Goal: Task Accomplishment & Management: Manage account settings

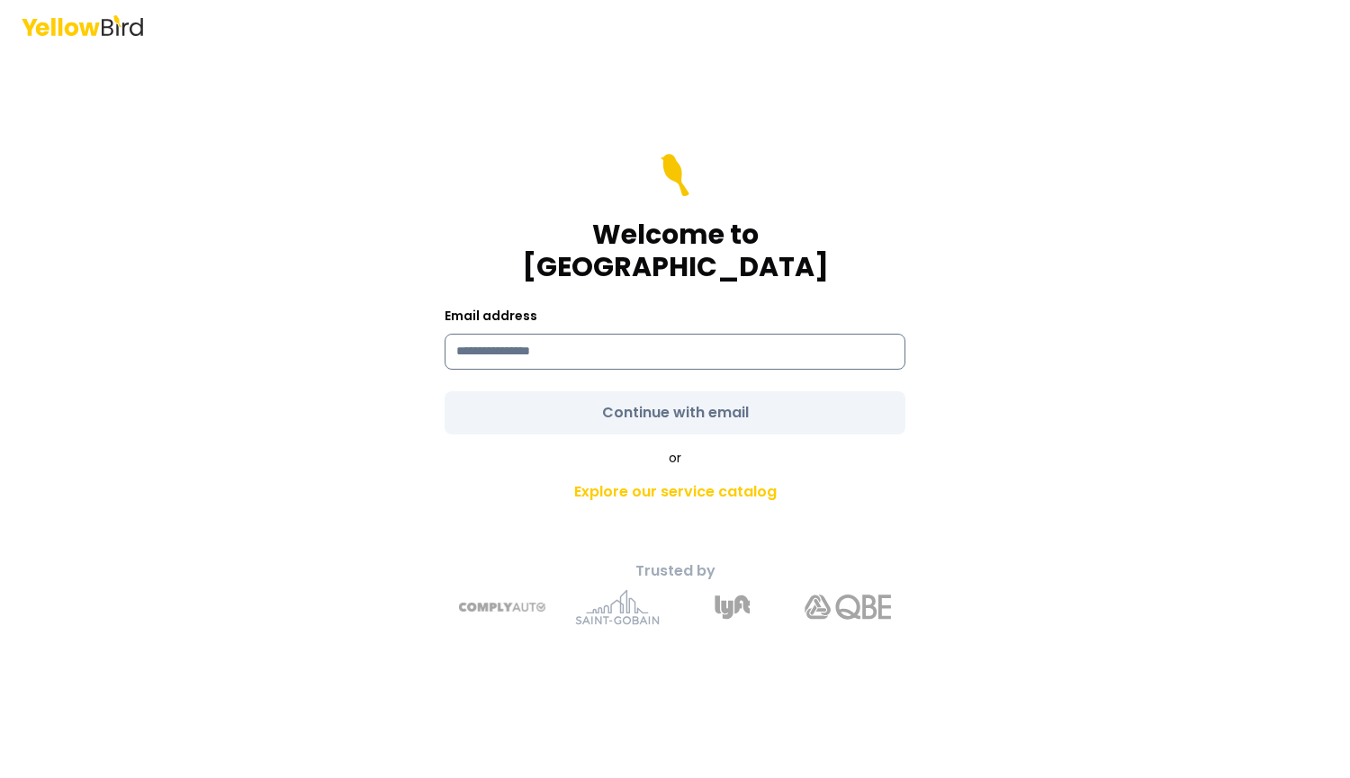
click at [496, 339] on input at bounding box center [675, 352] width 461 height 36
type input "**********"
click at [667, 397] on form "**********" at bounding box center [675, 294] width 461 height 281
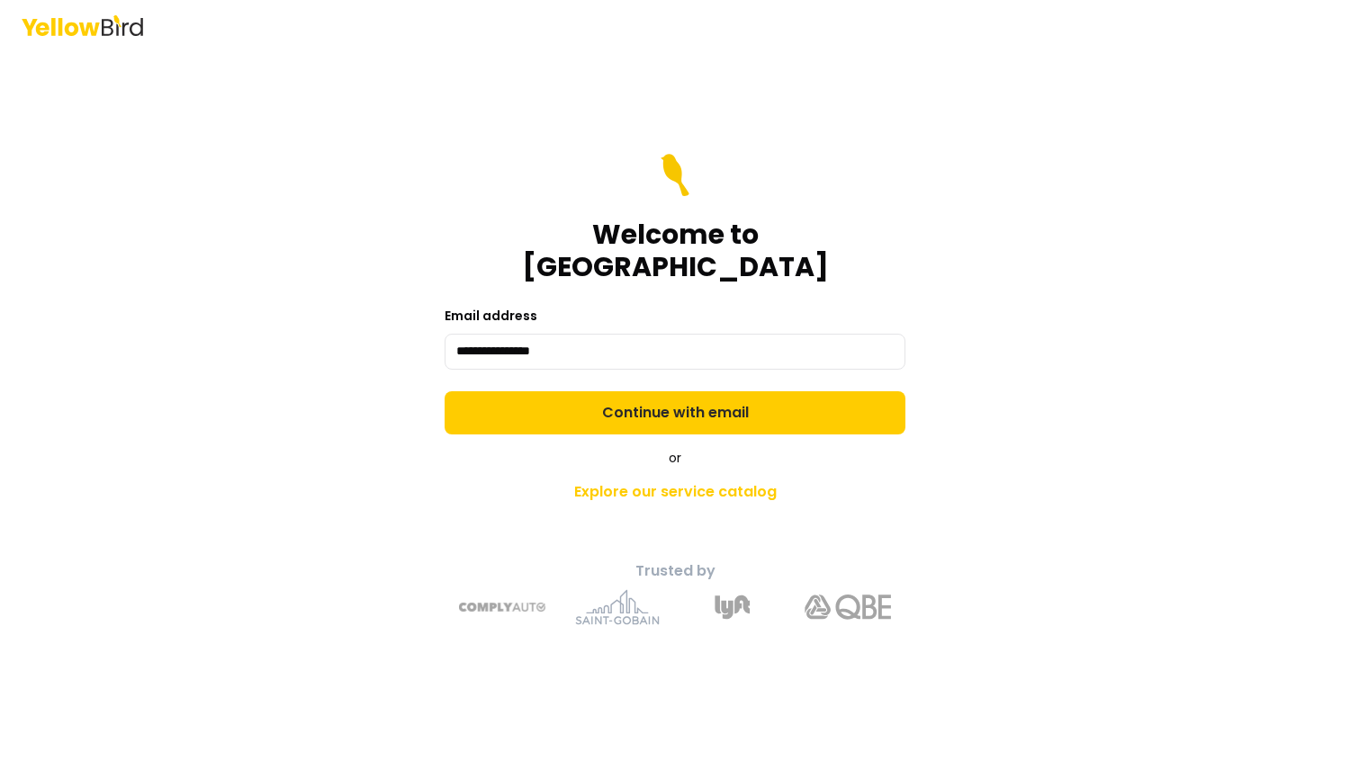
click at [667, 397] on button "Continue with email" at bounding box center [675, 412] width 461 height 43
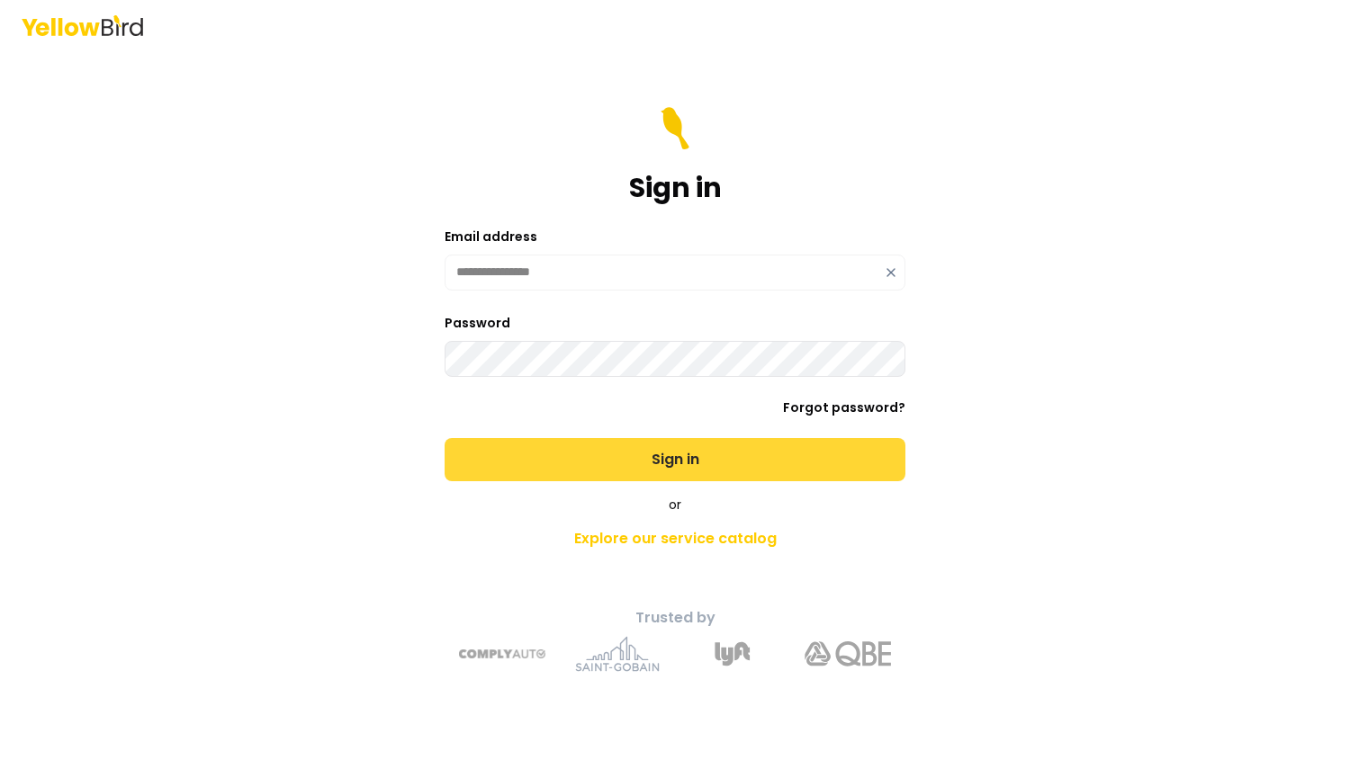
click at [626, 459] on button "Sign in" at bounding box center [675, 459] width 461 height 43
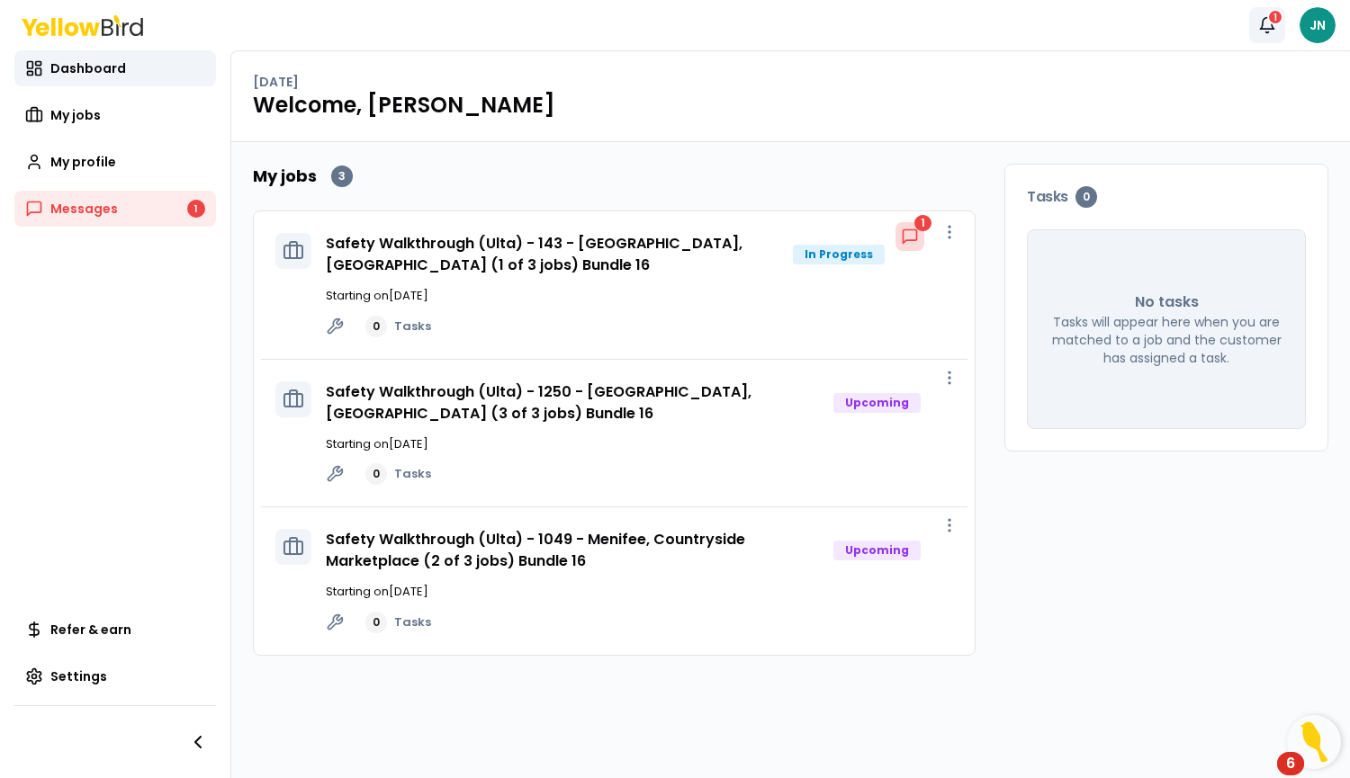
click at [1267, 22] on icon "button" at bounding box center [1267, 25] width 18 height 18
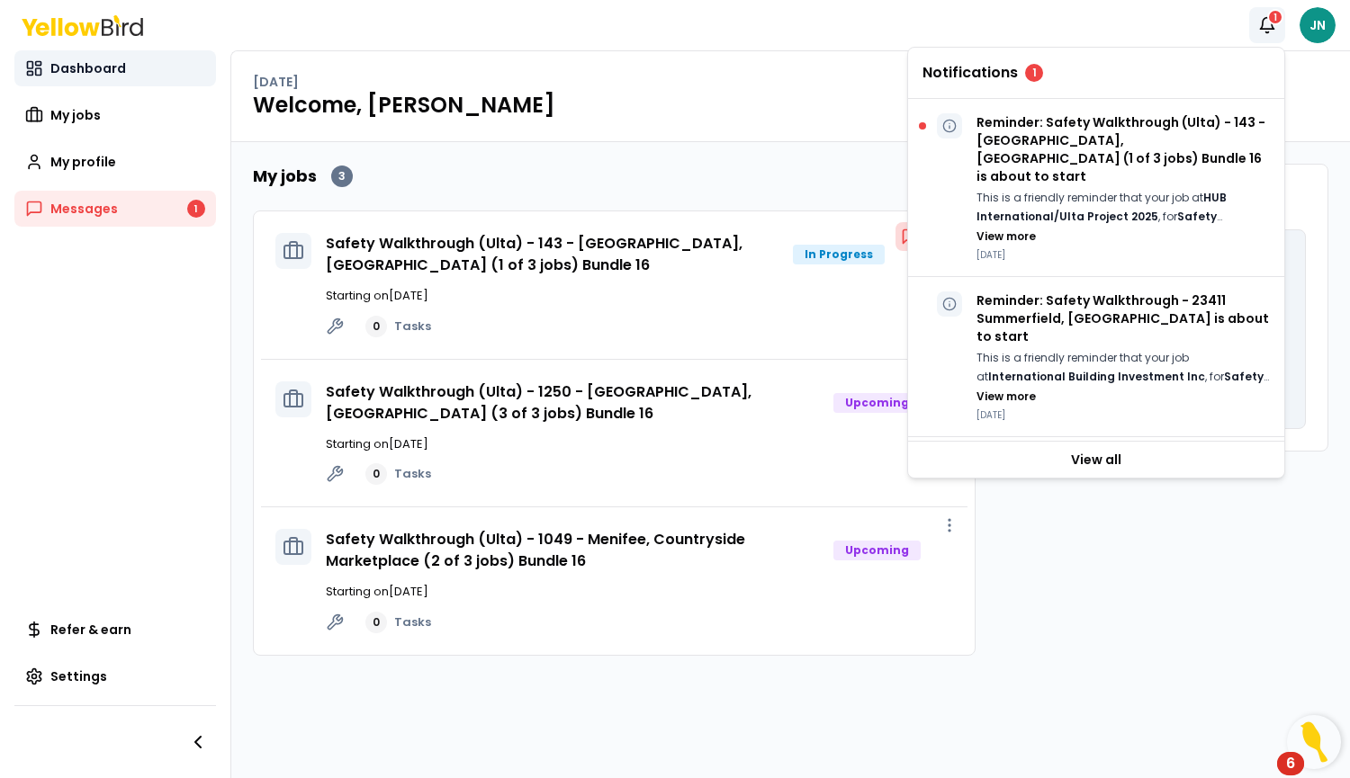
click at [58, 67] on span "Dashboard" at bounding box center [88, 68] width 76 height 18
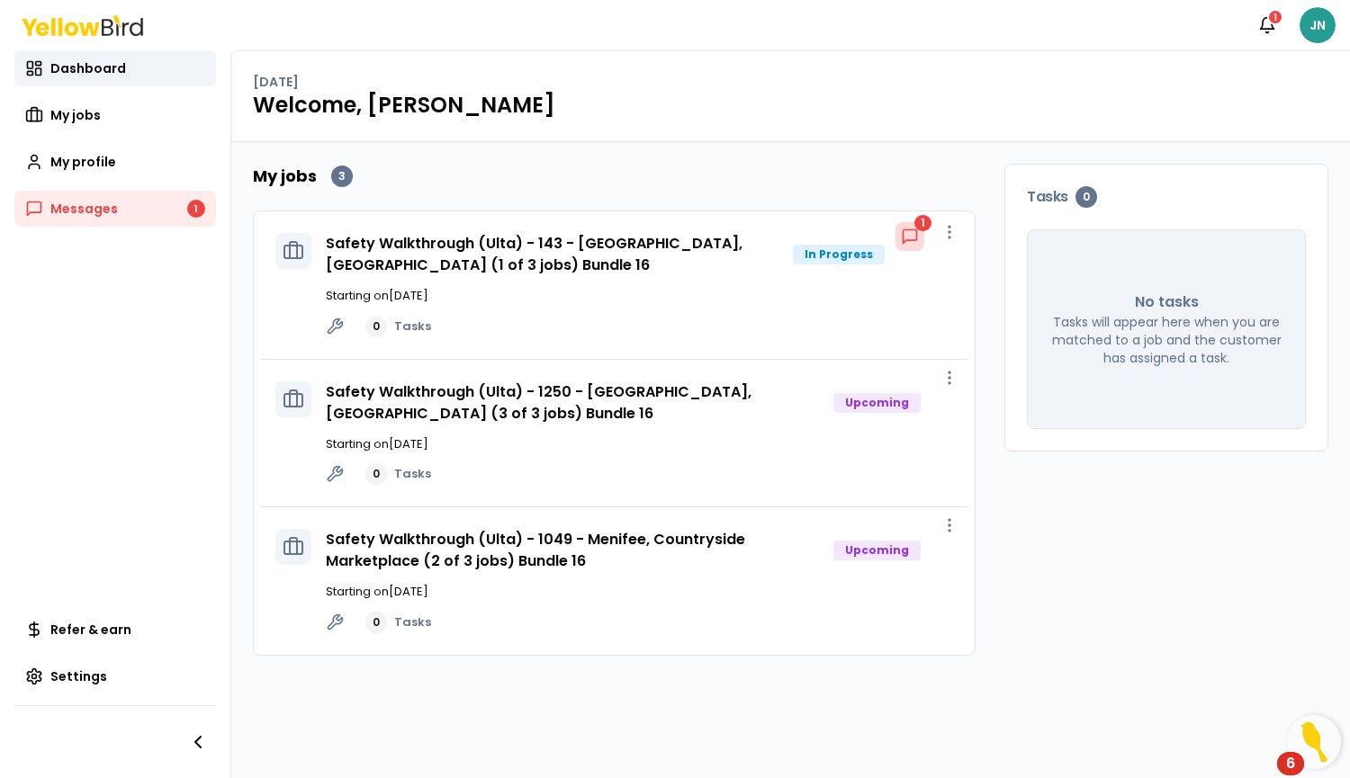
click at [1315, 26] on html "Notifications 1 JN Dashboard My jobs My profile Messages 1 Refer & earn Setting…" at bounding box center [675, 389] width 1350 height 778
click at [841, 104] on html "Notifications 1 JN Dashboard My jobs My profile Messages 1 Refer & earn Setting…" at bounding box center [675, 389] width 1350 height 778
click at [68, 31] on icon at bounding box center [71, 28] width 13 height 13
click at [458, 247] on link "Safety Walkthrough (Ulta) - 143 - [GEOGRAPHIC_DATA], [GEOGRAPHIC_DATA] (1 of 3 …" at bounding box center [534, 254] width 417 height 42
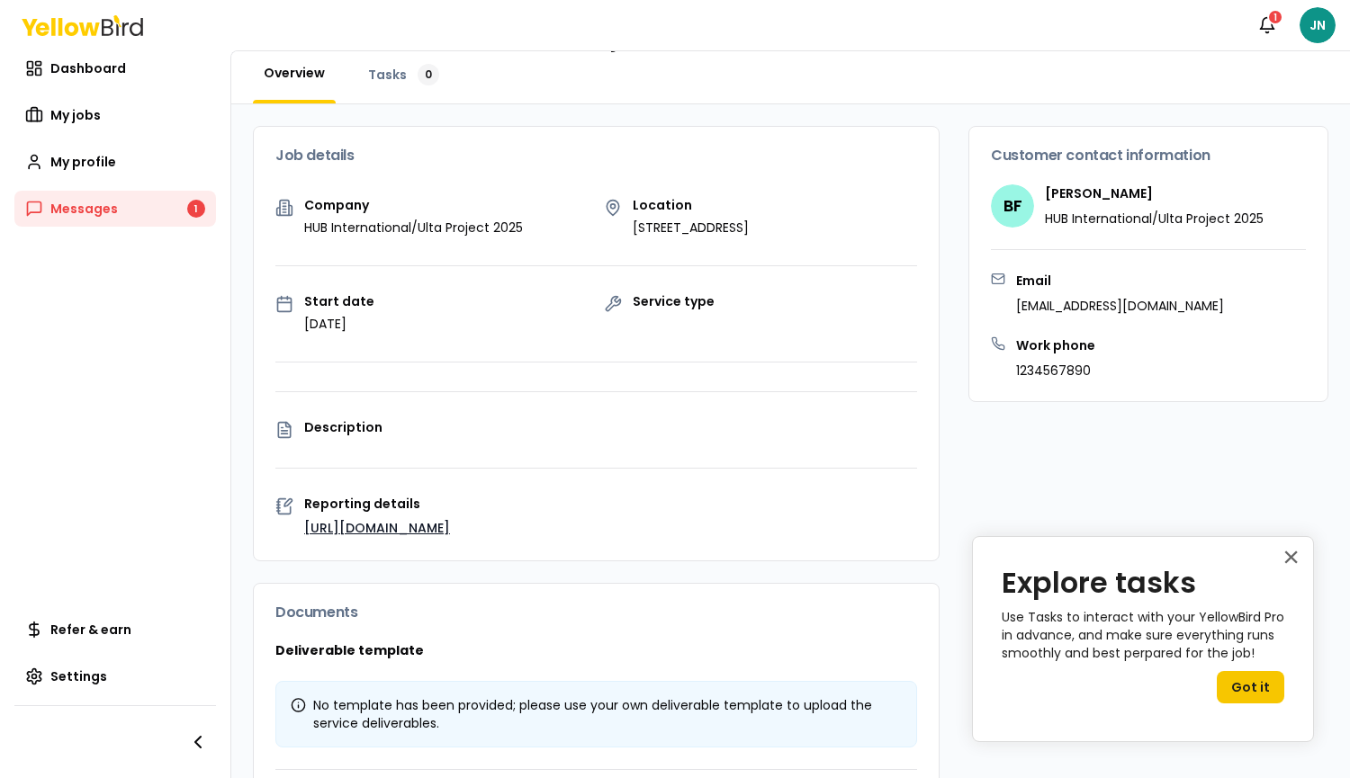
scroll to position [47, 0]
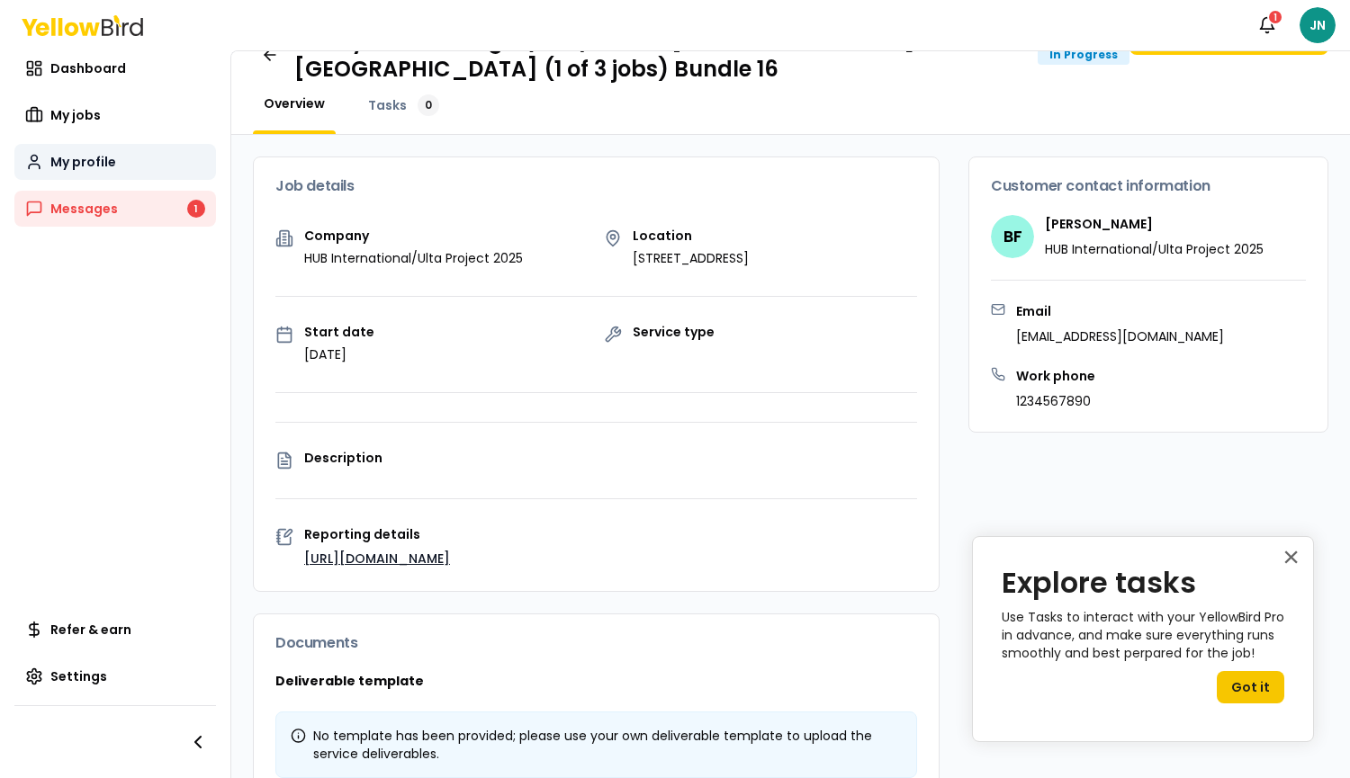
click at [63, 152] on link "My profile" at bounding box center [115, 162] width 202 height 36
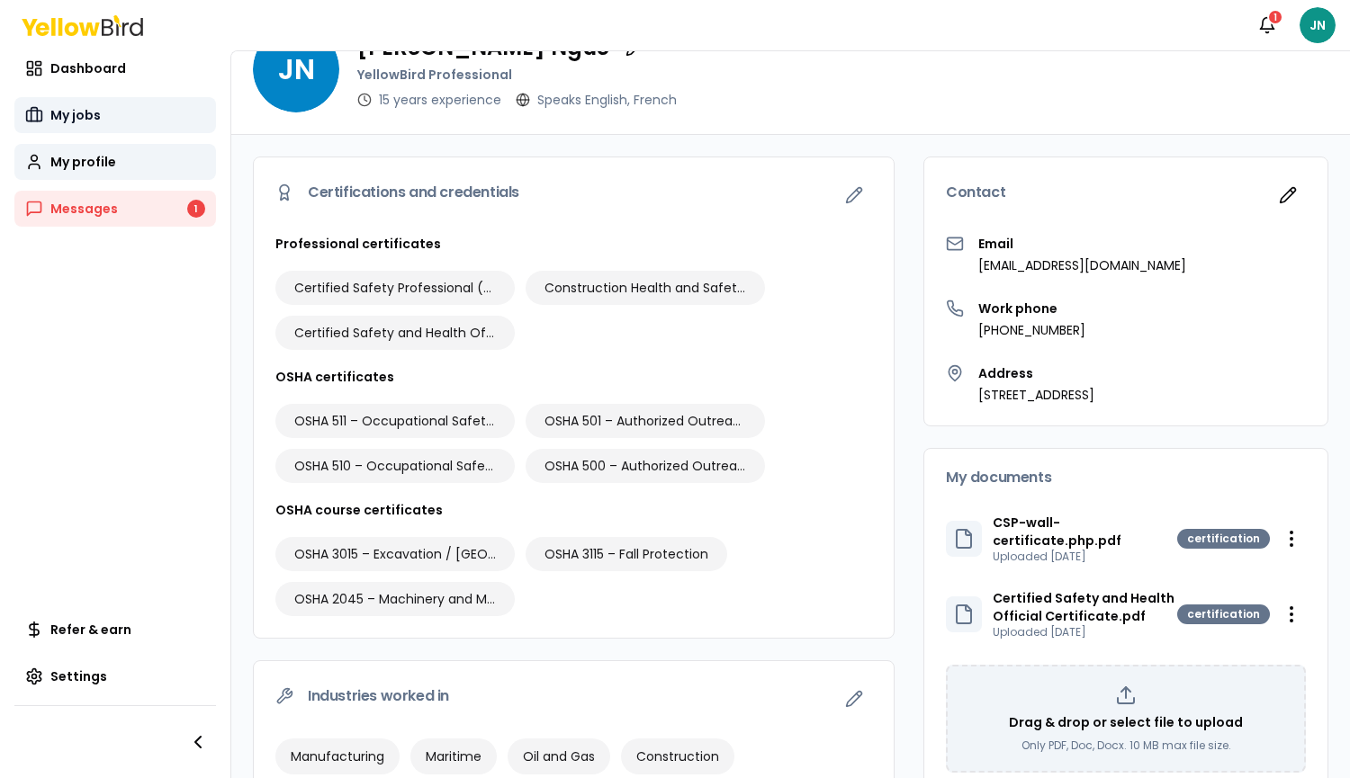
click at [69, 121] on span "My jobs" at bounding box center [75, 115] width 50 height 18
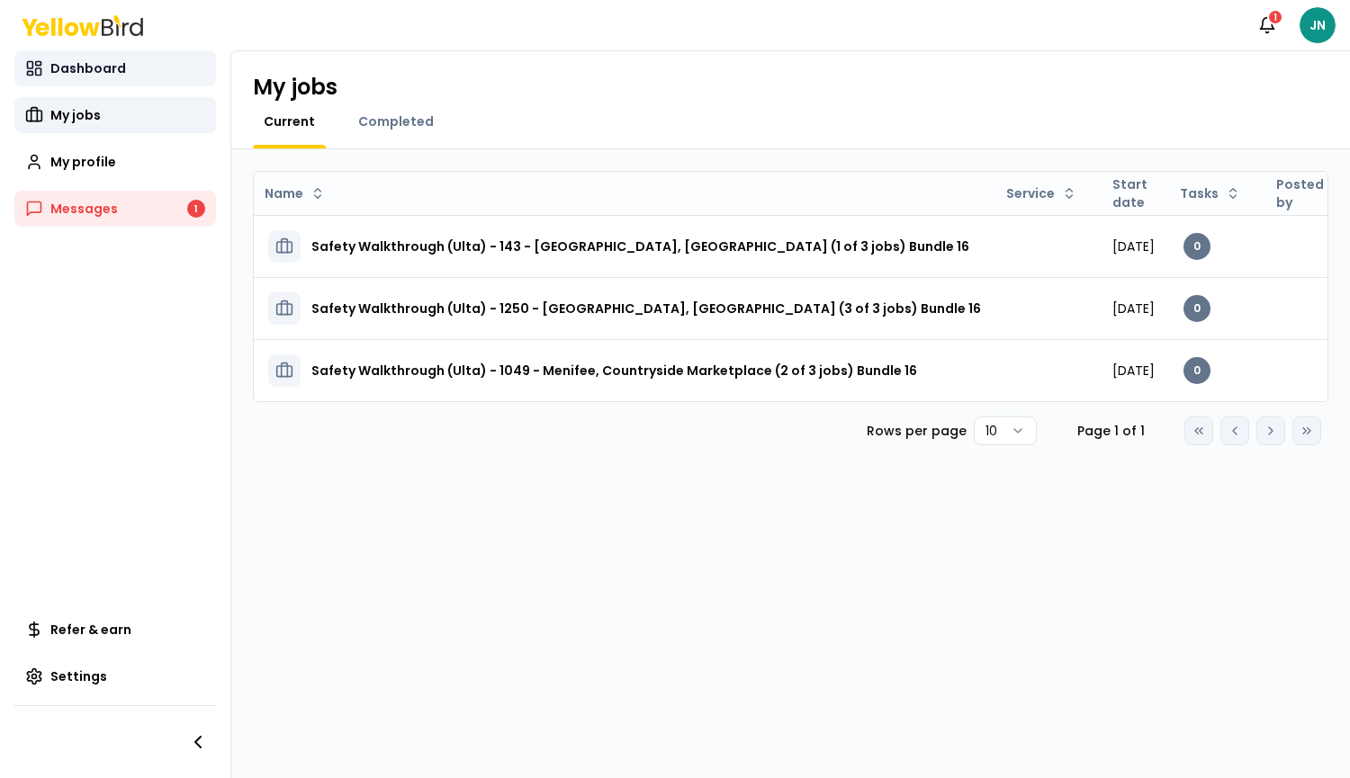
click at [99, 68] on span "Dashboard" at bounding box center [88, 68] width 76 height 18
